Goal: Task Accomplishment & Management: Use online tool/utility

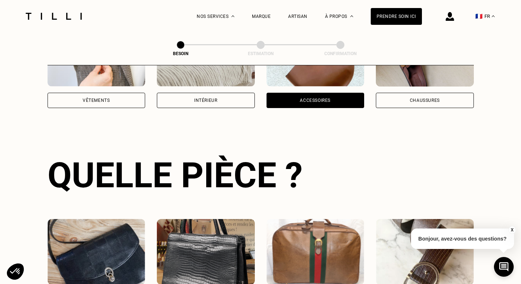
scroll to position [197, 0]
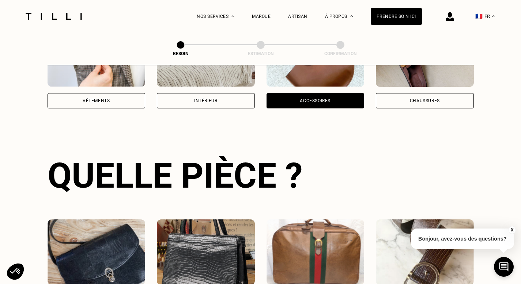
click at [410, 95] on div "Chaussures" at bounding box center [425, 100] width 98 height 15
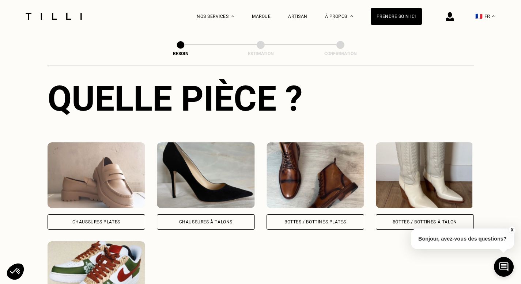
scroll to position [288, 0]
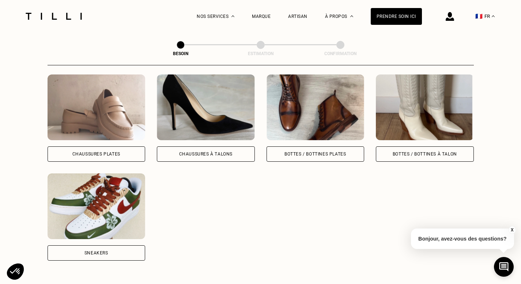
click at [122, 246] on div "Sneakers" at bounding box center [97, 253] width 98 height 15
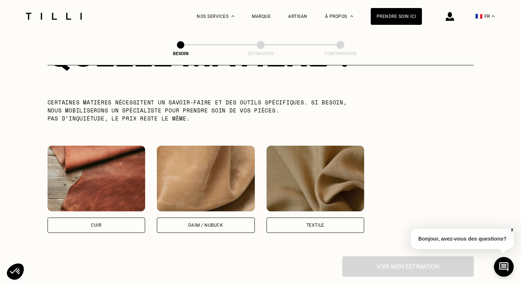
scroll to position [616, 0]
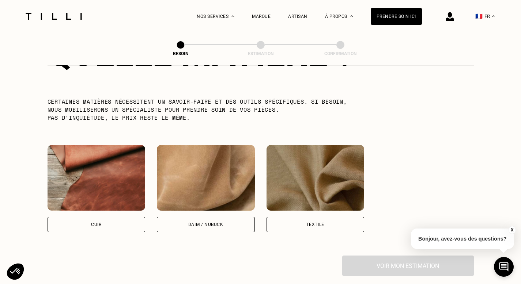
click at [116, 217] on div "Cuir" at bounding box center [97, 224] width 98 height 15
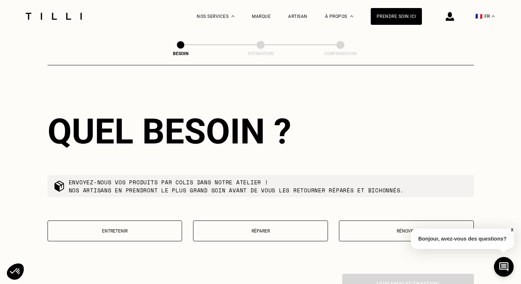
click at [244, 229] on p "Réparer" at bounding box center [260, 231] width 127 height 5
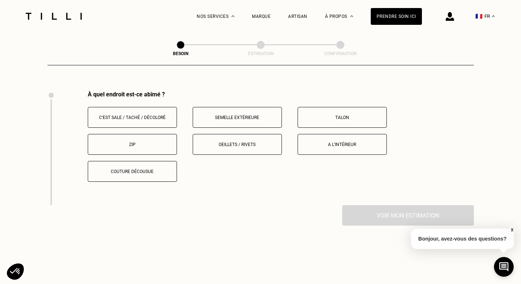
scroll to position [969, 0]
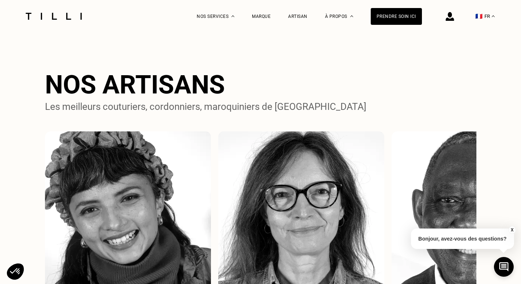
scroll to position [475, 0]
